Goal: Information Seeking & Learning: Learn about a topic

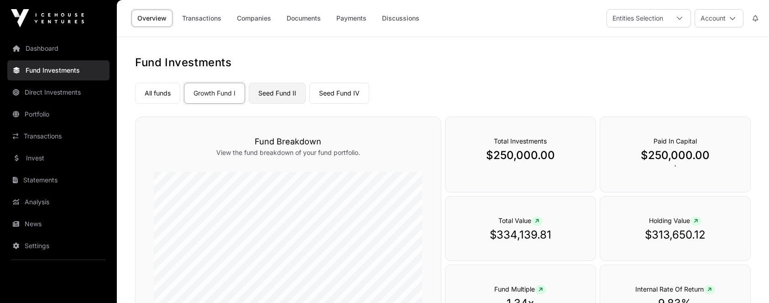
click at [281, 92] on link "Seed Fund II" at bounding box center [277, 93] width 57 height 21
click at [346, 92] on link "Seed Fund IV" at bounding box center [340, 93] width 60 height 21
click at [199, 93] on link "Growth Fund I" at bounding box center [214, 93] width 61 height 21
click at [210, 17] on link "Transactions" at bounding box center [201, 18] width 51 height 17
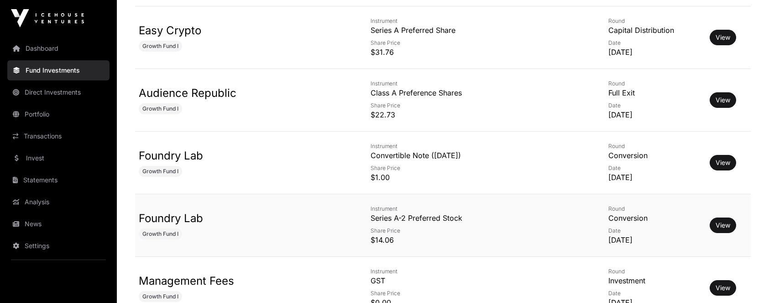
scroll to position [342, 0]
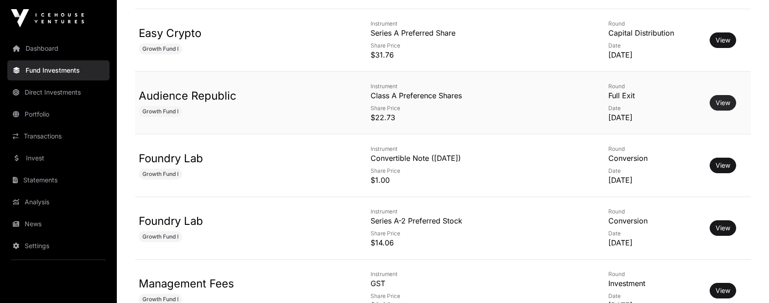
click at [719, 102] on link "View" at bounding box center [723, 102] width 15 height 9
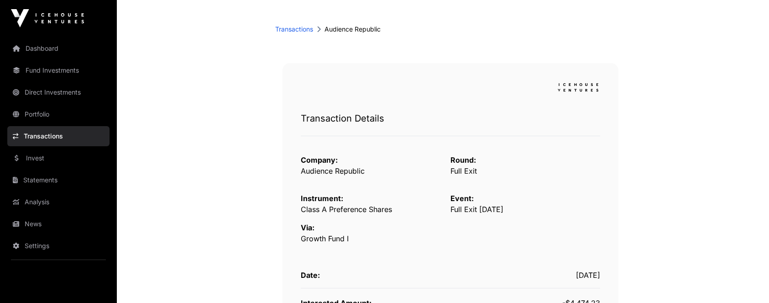
scroll to position [38, 0]
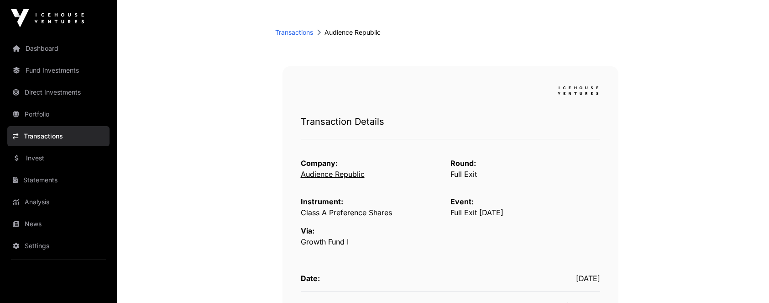
click at [320, 173] on link "Audience Republic" at bounding box center [333, 173] width 64 height 9
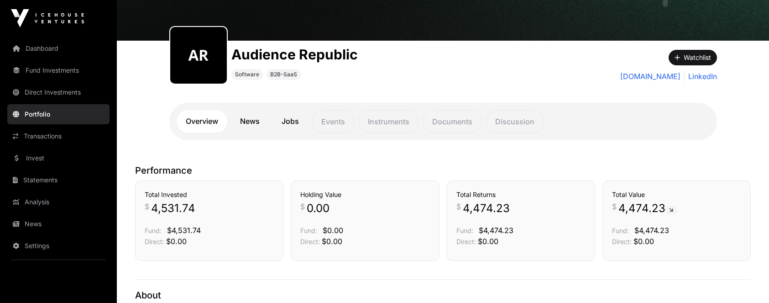
scroll to position [69, 0]
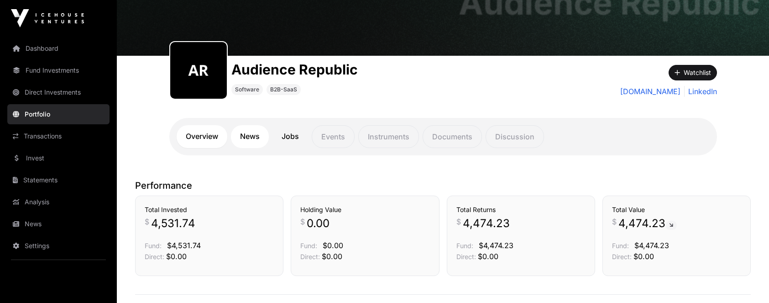
click at [255, 137] on link "News" at bounding box center [250, 136] width 38 height 23
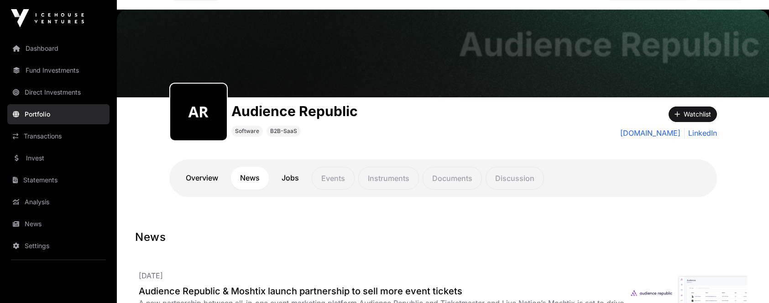
scroll to position [24, 0]
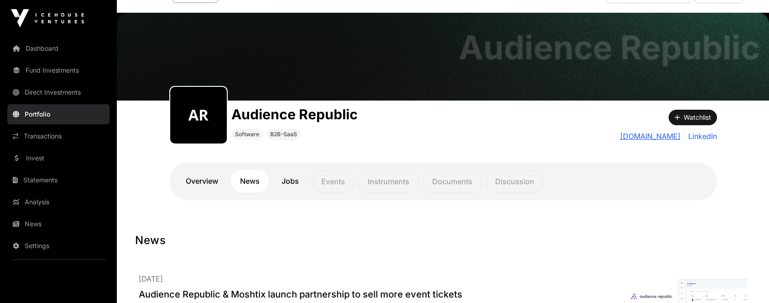
click at [632, 137] on link "[DOMAIN_NAME]" at bounding box center [650, 136] width 60 height 11
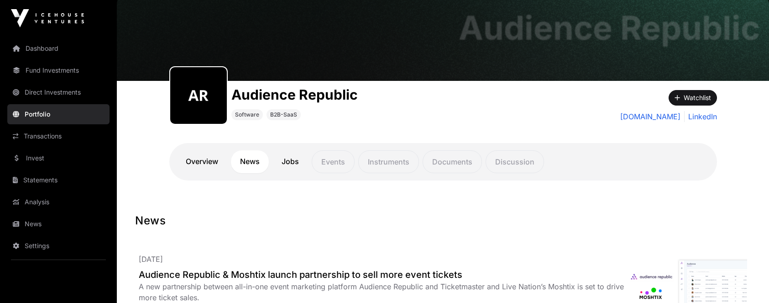
scroll to position [0, 0]
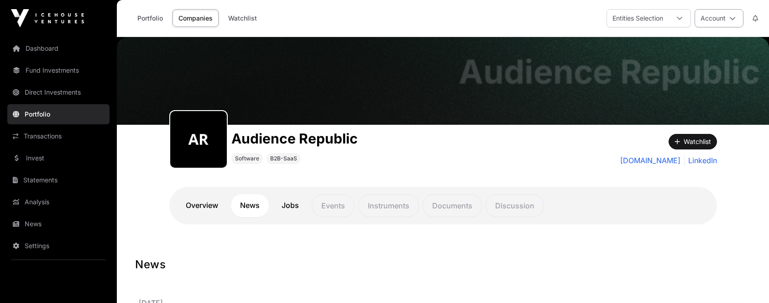
click at [728, 16] on button "Account" at bounding box center [719, 18] width 49 height 18
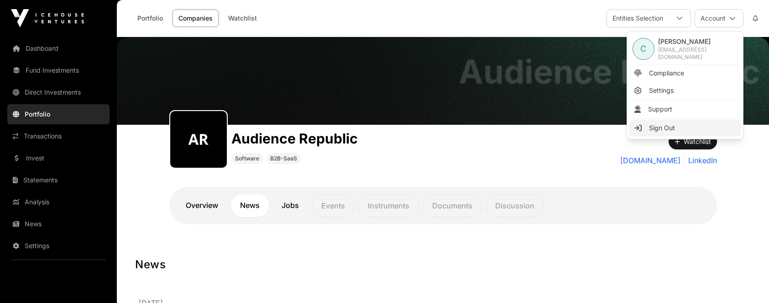
click at [668, 125] on span "Sign Out" at bounding box center [662, 127] width 26 height 9
